Goal: Task Accomplishment & Management: Manage account settings

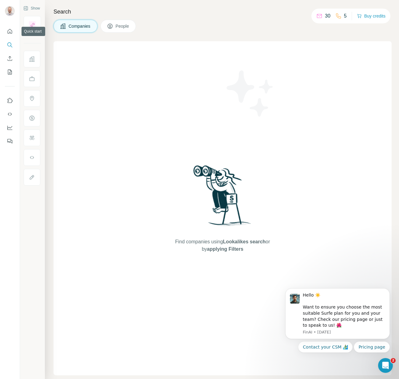
click at [13, 25] on div at bounding box center [10, 84] width 20 height 124
click at [11, 30] on icon "Quick start" at bounding box center [10, 31] width 6 height 6
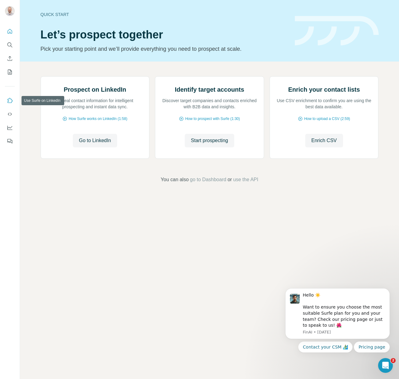
click at [8, 98] on icon "Use Surfe on LinkedIn" at bounding box center [10, 100] width 6 height 6
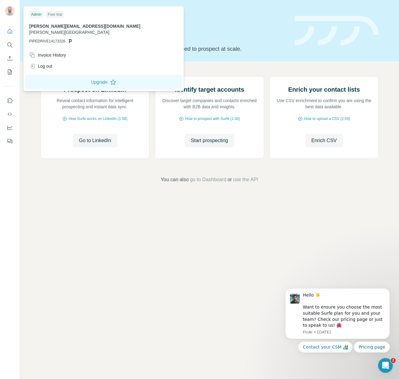
click at [10, 14] on img at bounding box center [10, 11] width 10 height 10
click at [66, 52] on div "Invoice History" at bounding box center [47, 55] width 37 height 6
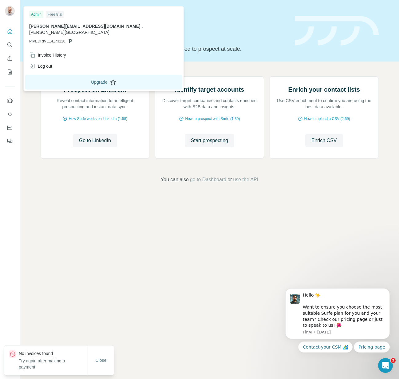
click at [85, 83] on button "Upgrade" at bounding box center [103, 82] width 157 height 15
